Goal: Find specific page/section: Find specific page/section

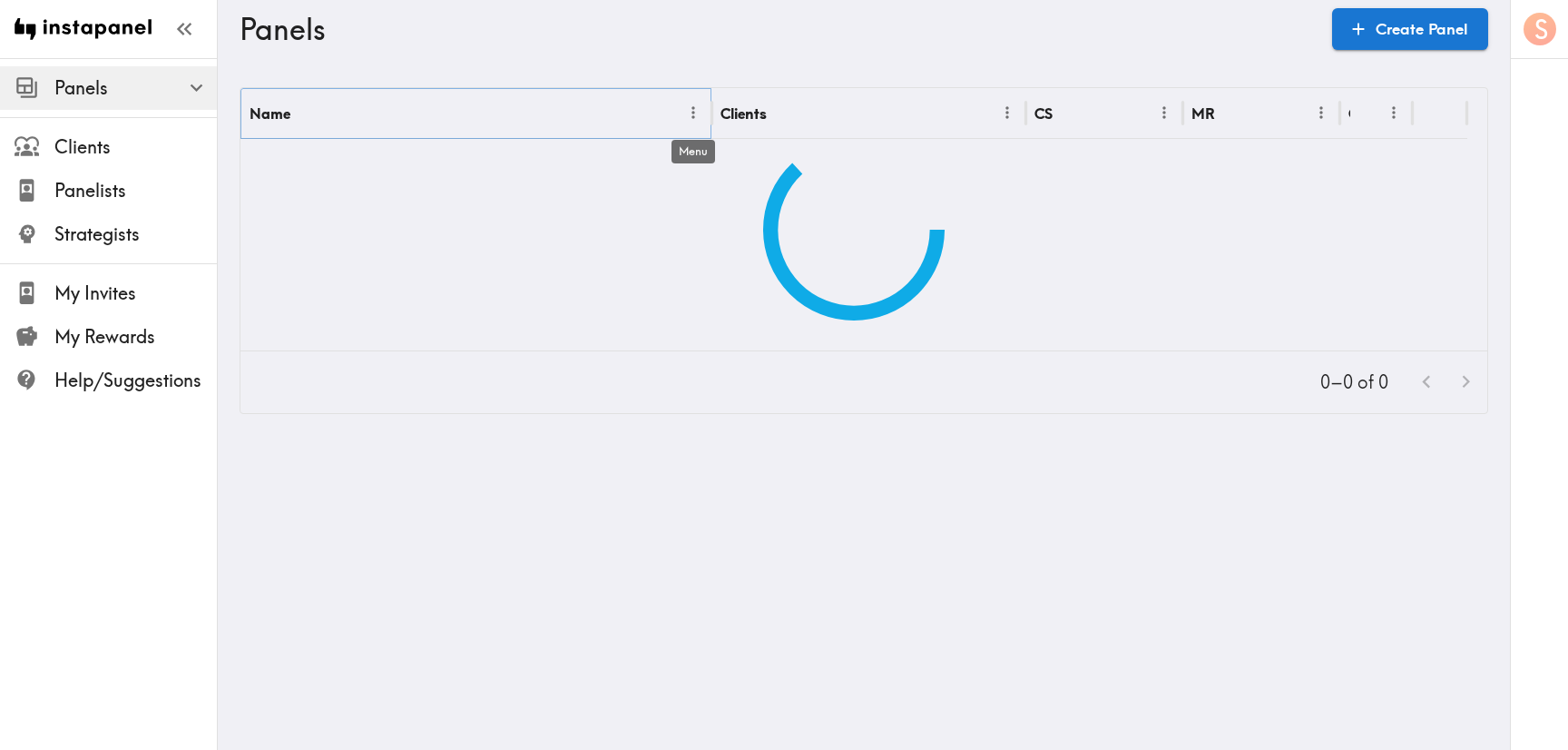
click at [693, 111] on icon "Menu" at bounding box center [693, 113] width 3 height 12
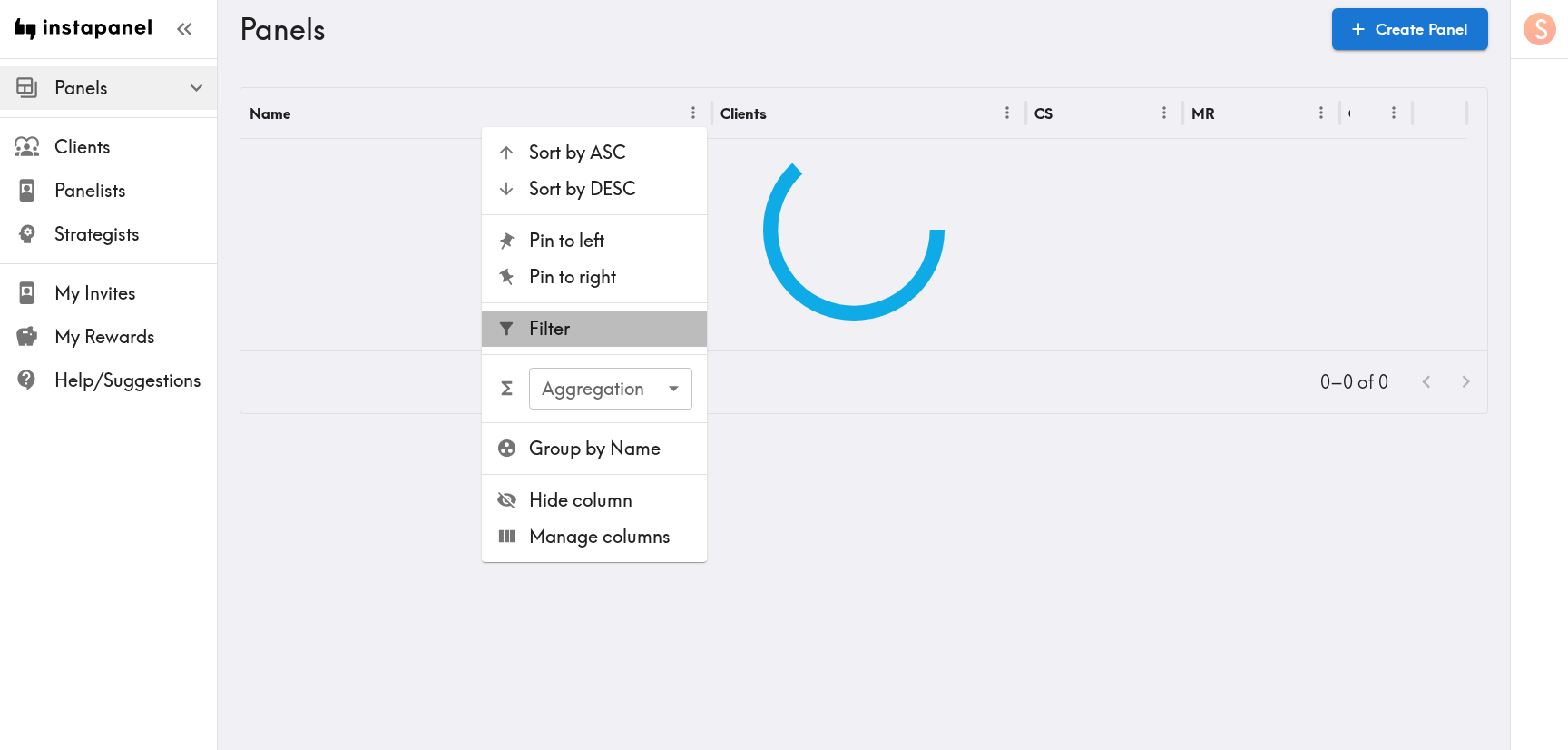
click at [646, 339] on span "Filter" at bounding box center [611, 328] width 164 height 26
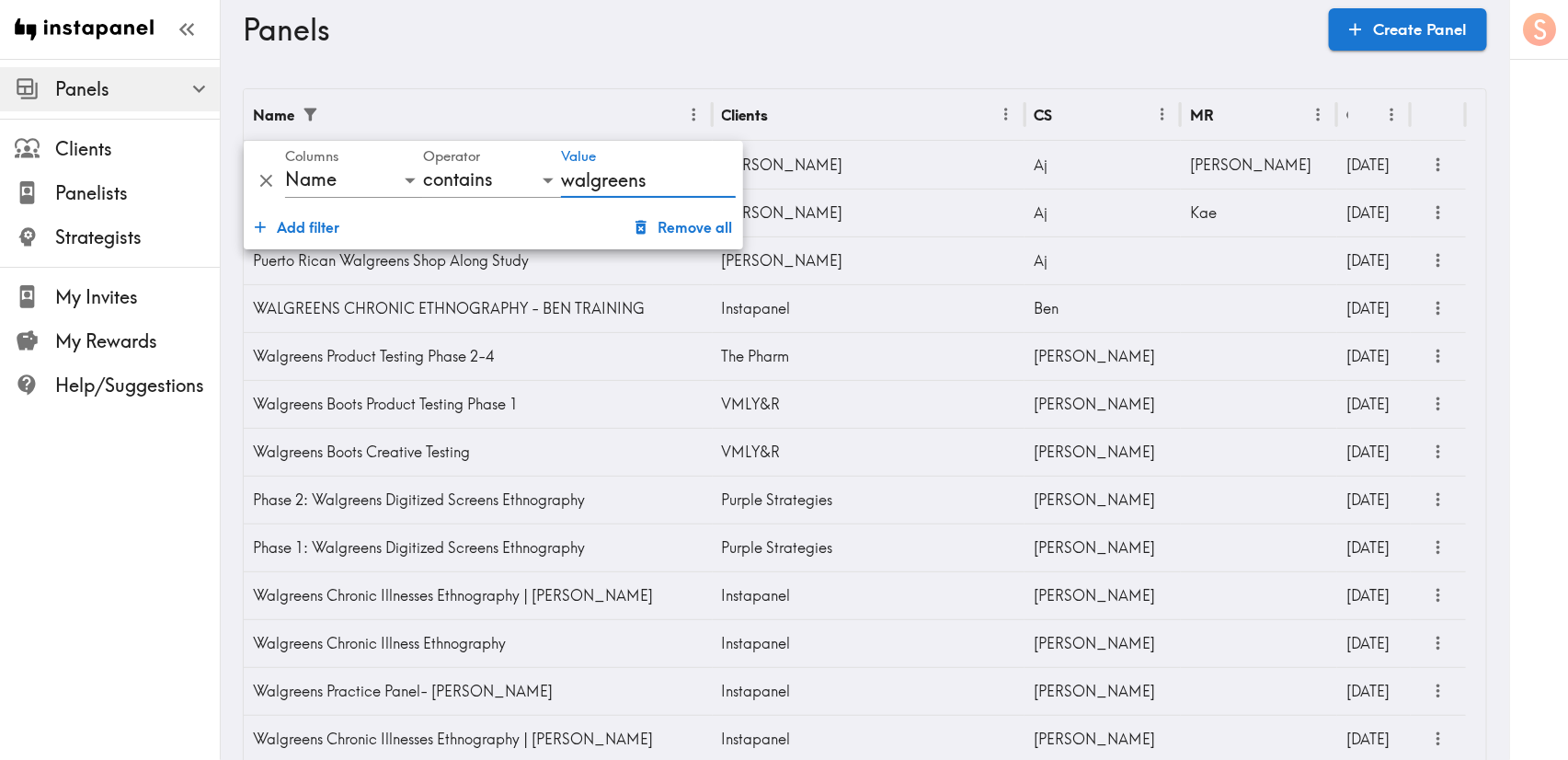
type input "walgreens"
click at [1513, 264] on div "S" at bounding box center [1538, 380] width 59 height 760
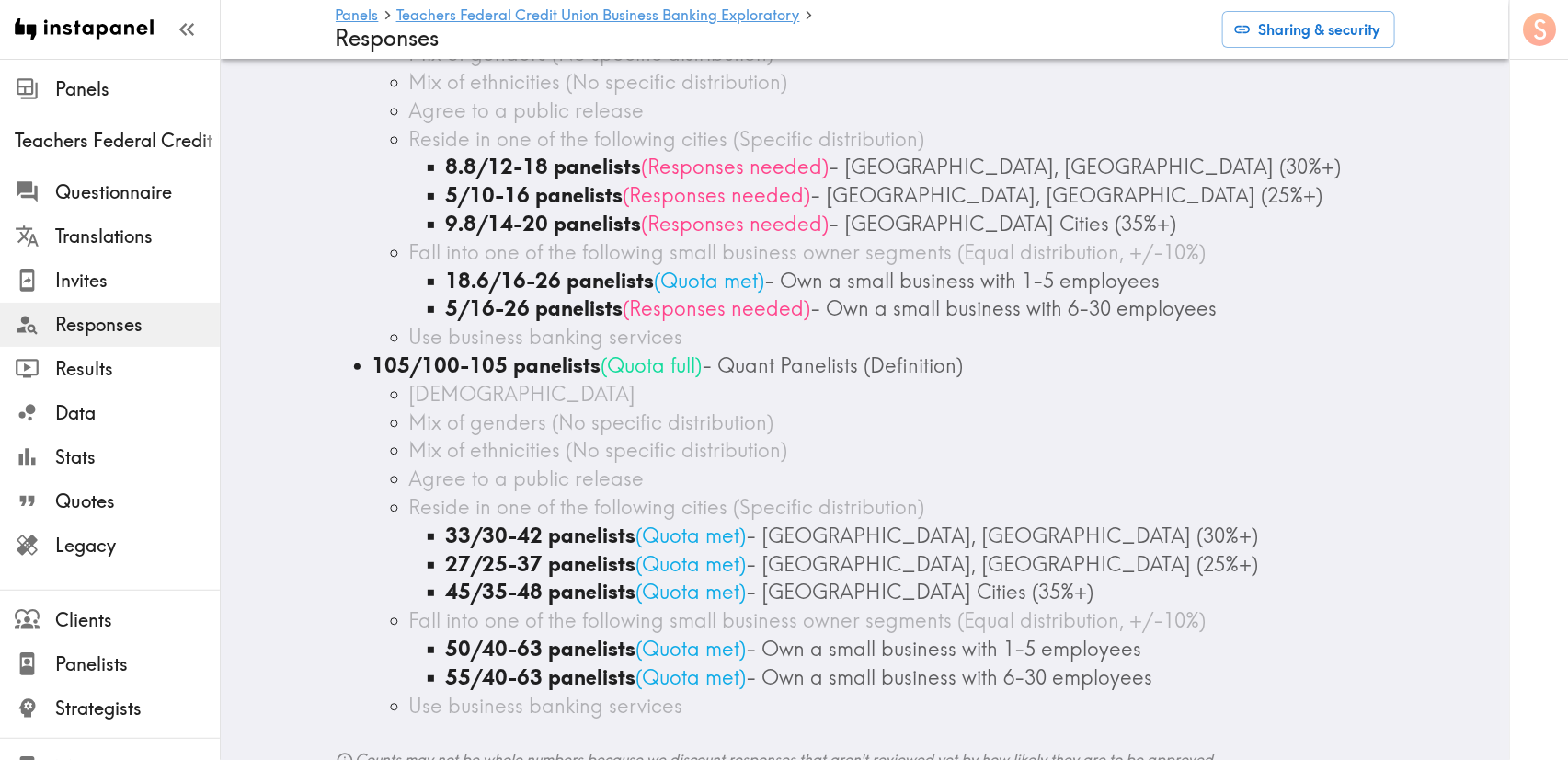
scroll to position [276, 0]
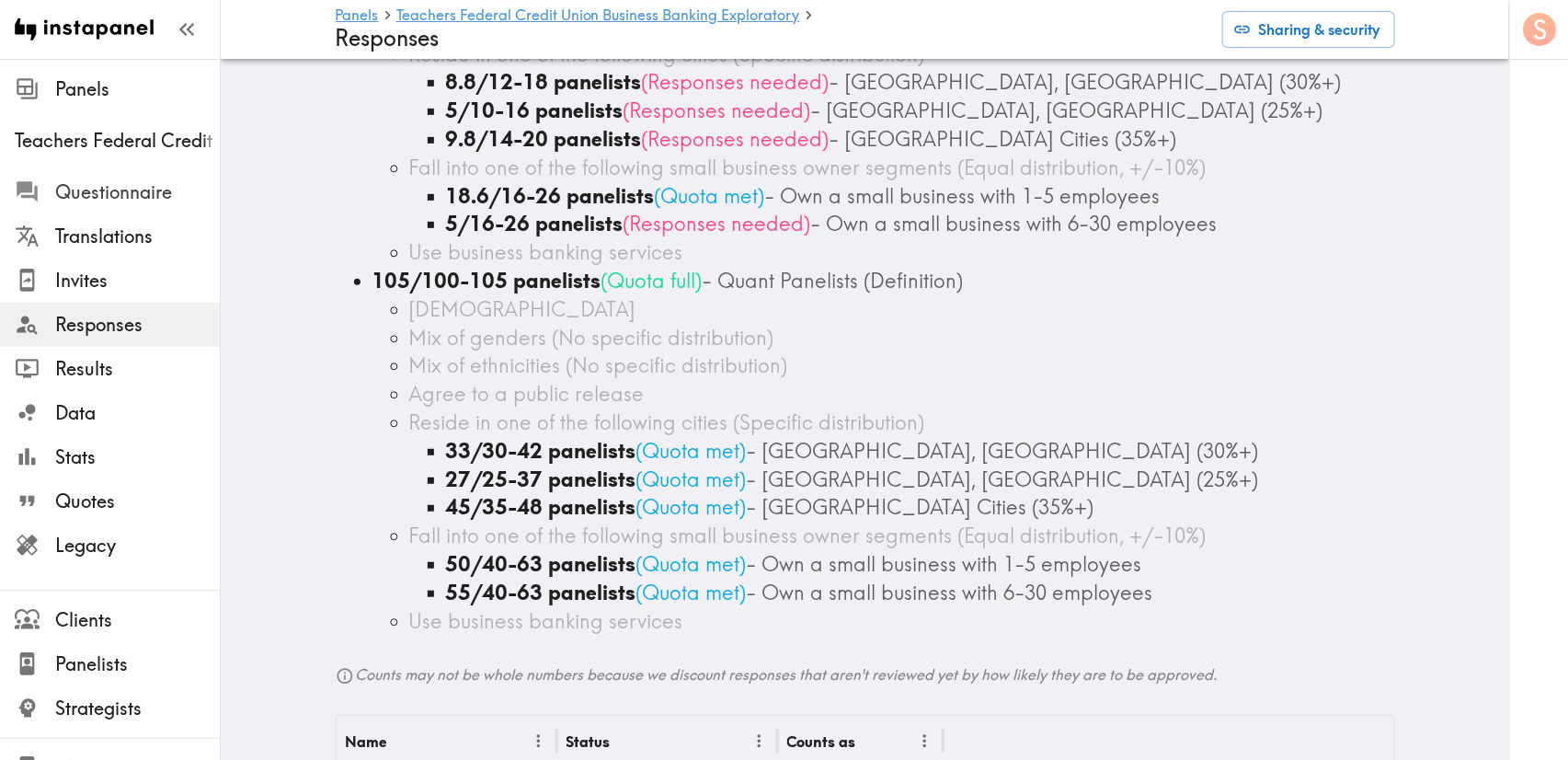
click at [133, 180] on span "Questionnaire" at bounding box center [137, 192] width 165 height 26
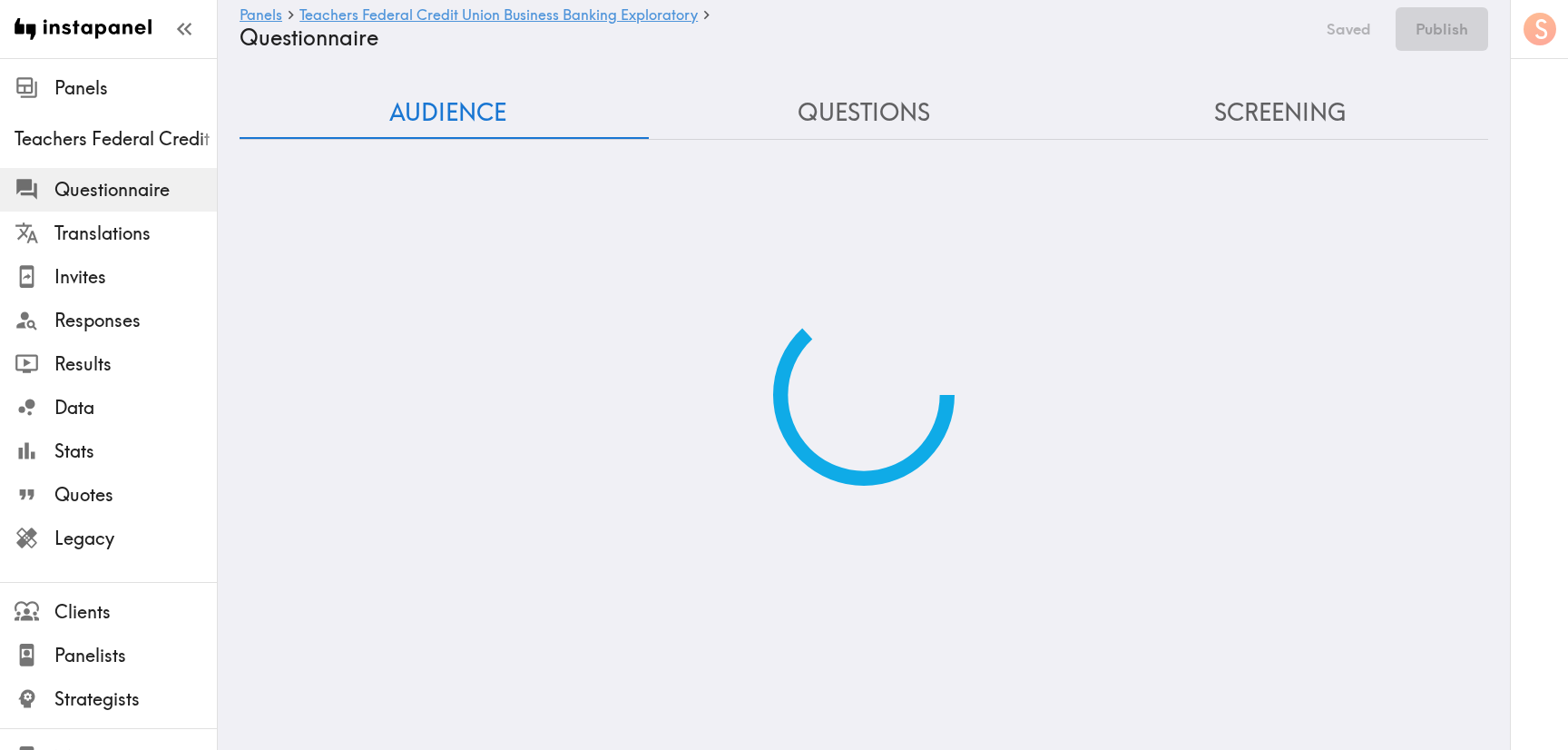
click at [1221, 90] on button "Screening" at bounding box center [1280, 113] width 417 height 51
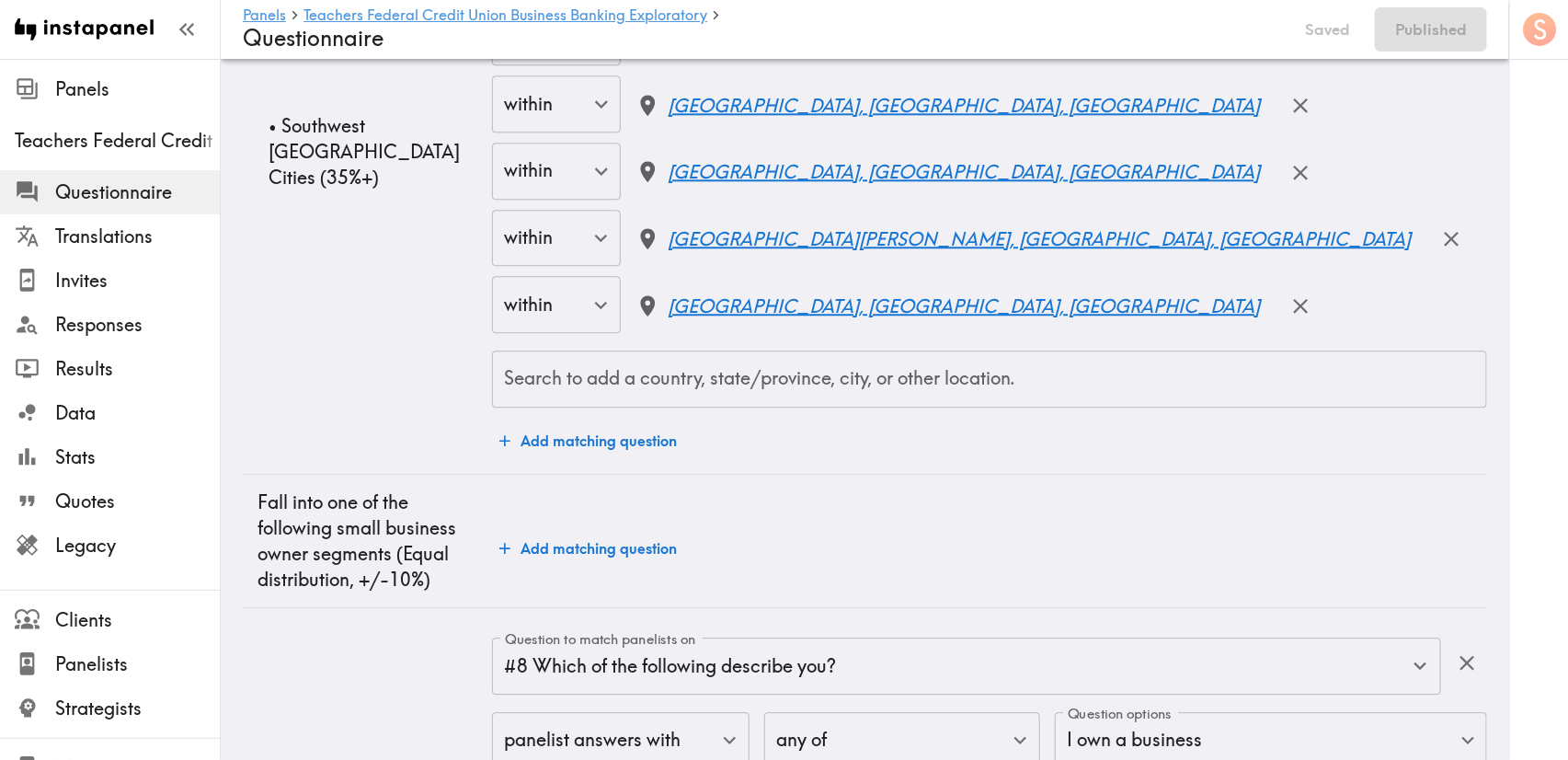
scroll to position [2069, 0]
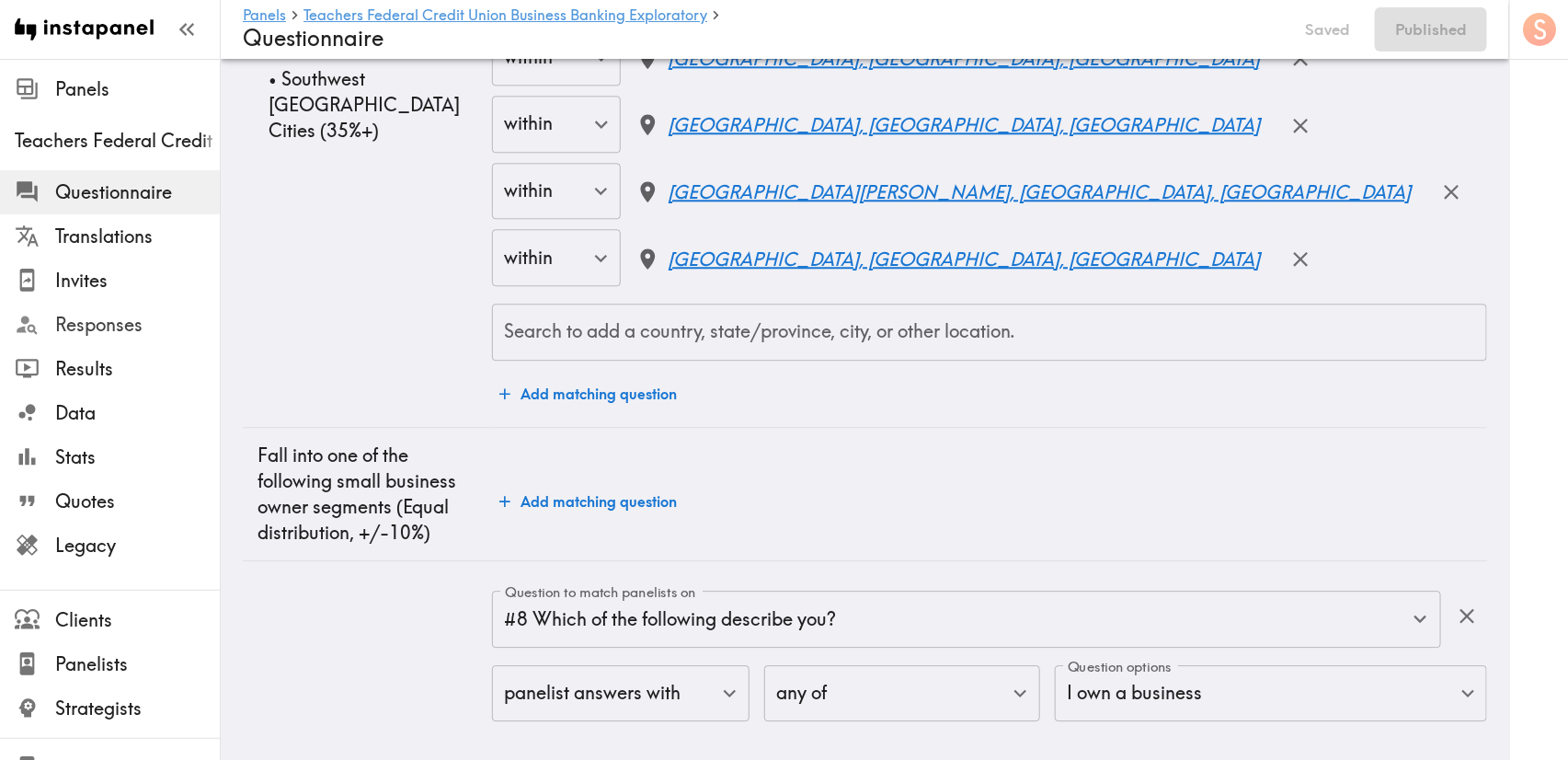
click at [139, 319] on span "Responses" at bounding box center [137, 324] width 165 height 26
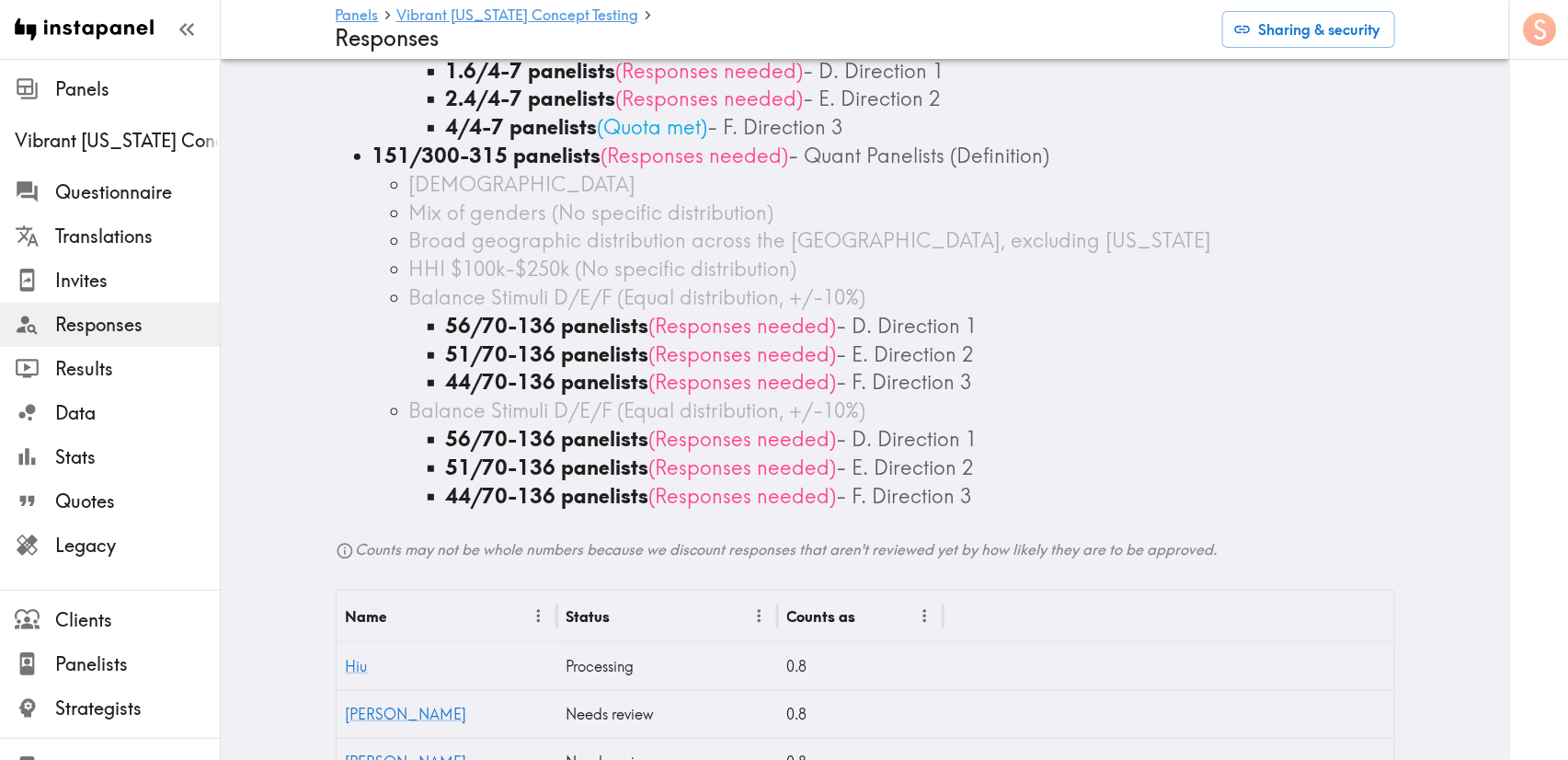
scroll to position [414, 0]
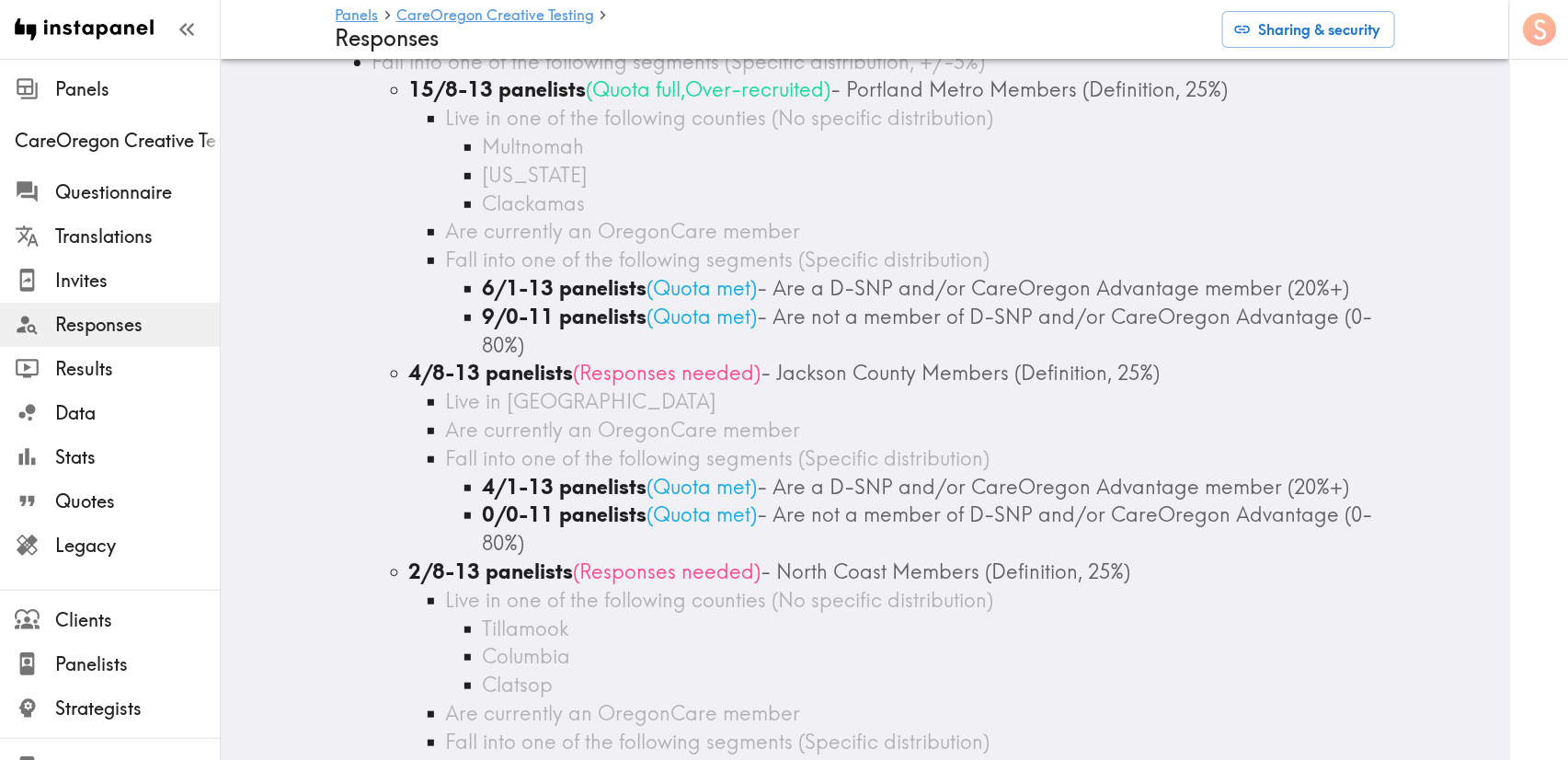
scroll to position [276, 0]
